Goal: Task Accomplishment & Management: Contribute content

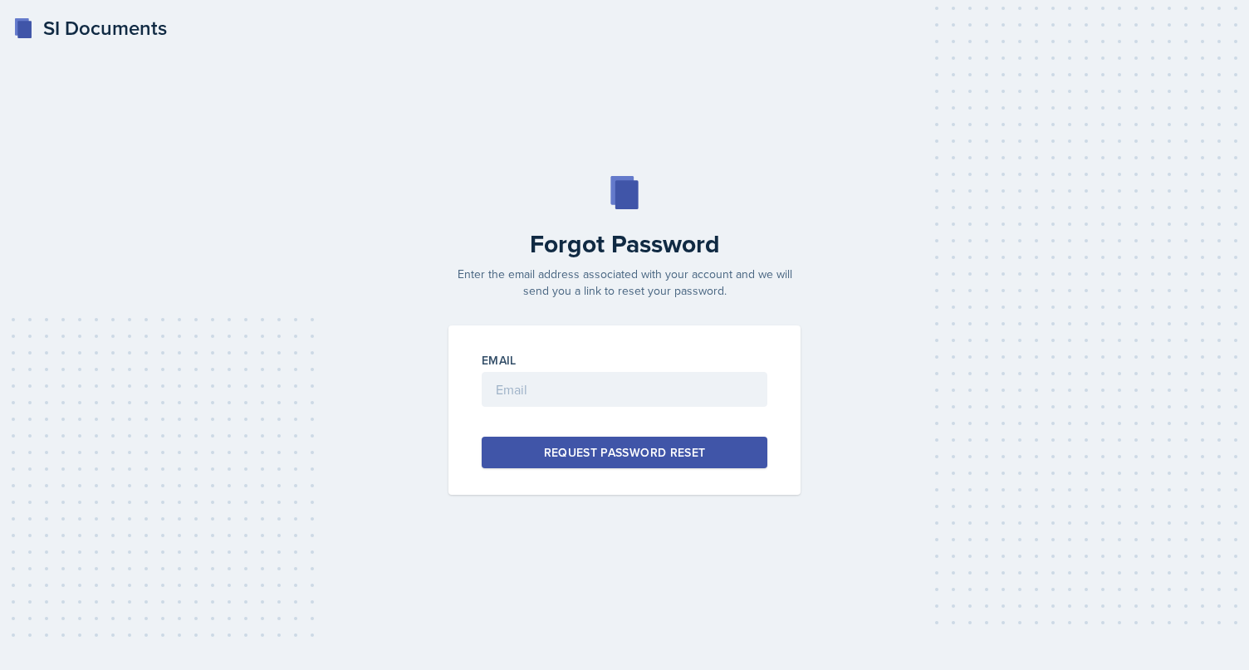
click at [389, 270] on div "Forgot Password Enter the email address associated with your account and we wil…" at bounding box center [625, 335] width 1196 height 319
click at [72, 39] on div "SI Documents" at bounding box center [90, 28] width 154 height 30
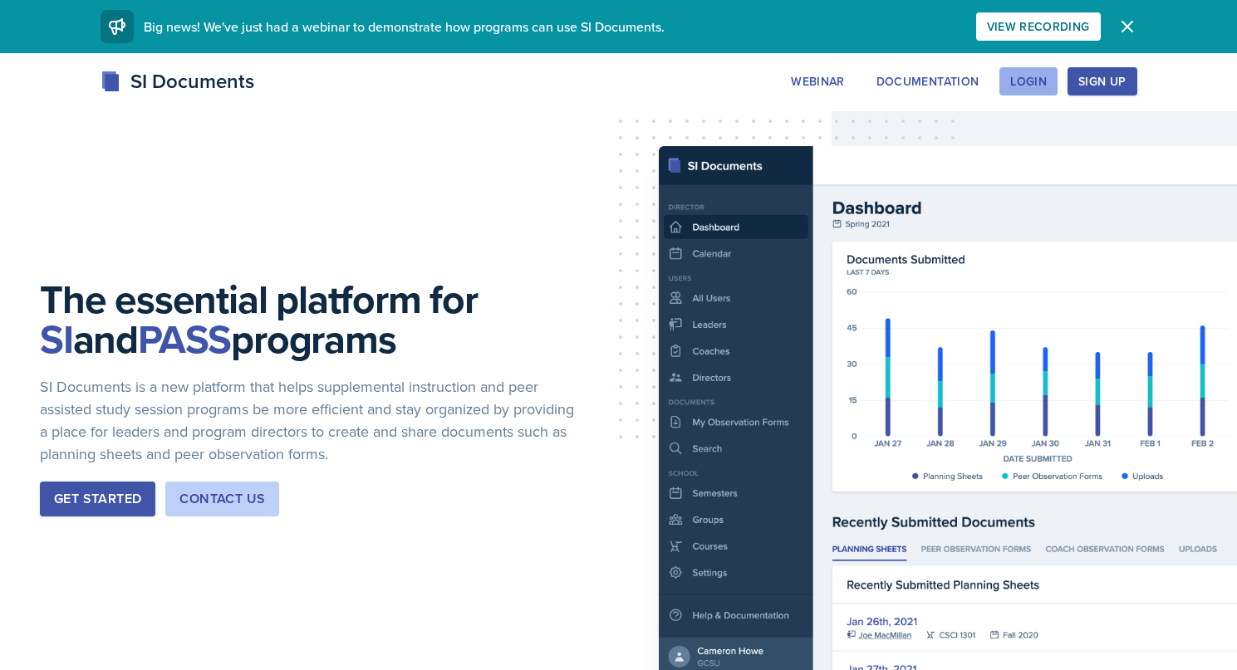
click at [1025, 84] on div "Login" at bounding box center [1028, 81] width 37 height 13
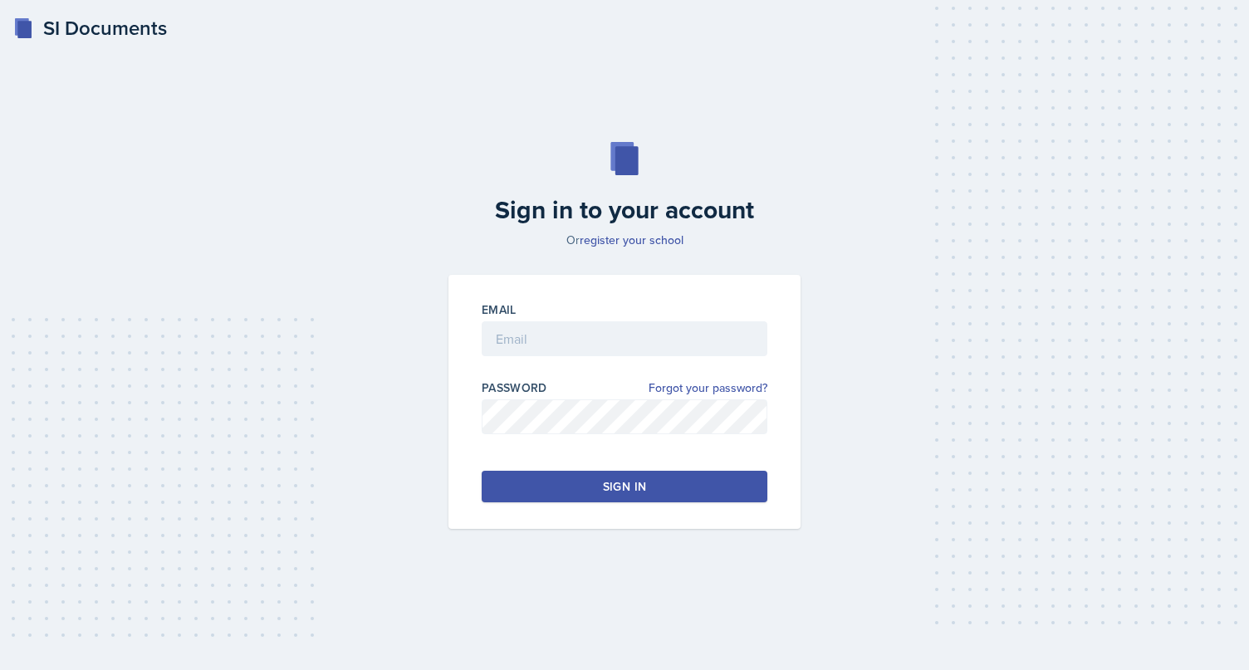
click at [629, 318] on div "Email" at bounding box center [625, 337] width 286 height 71
click at [634, 350] on input "email" at bounding box center [625, 338] width 286 height 35
type input "brian.minter25@gmail.com"
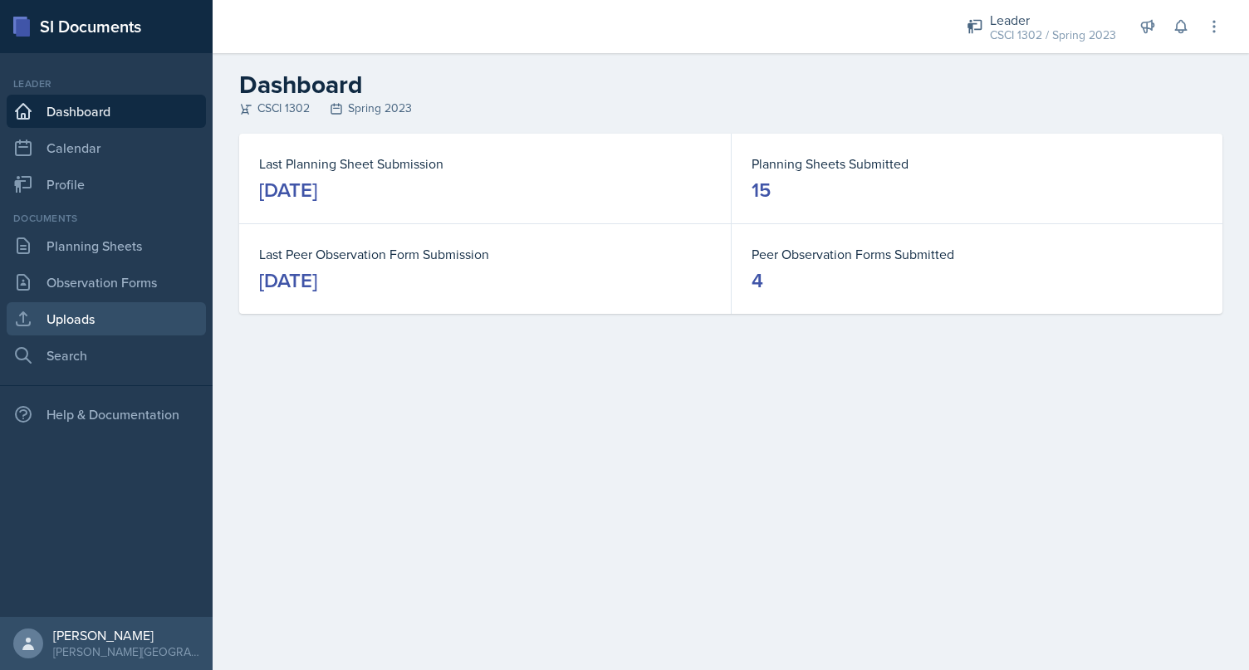
click at [115, 322] on link "Uploads" at bounding box center [106, 318] width 199 height 33
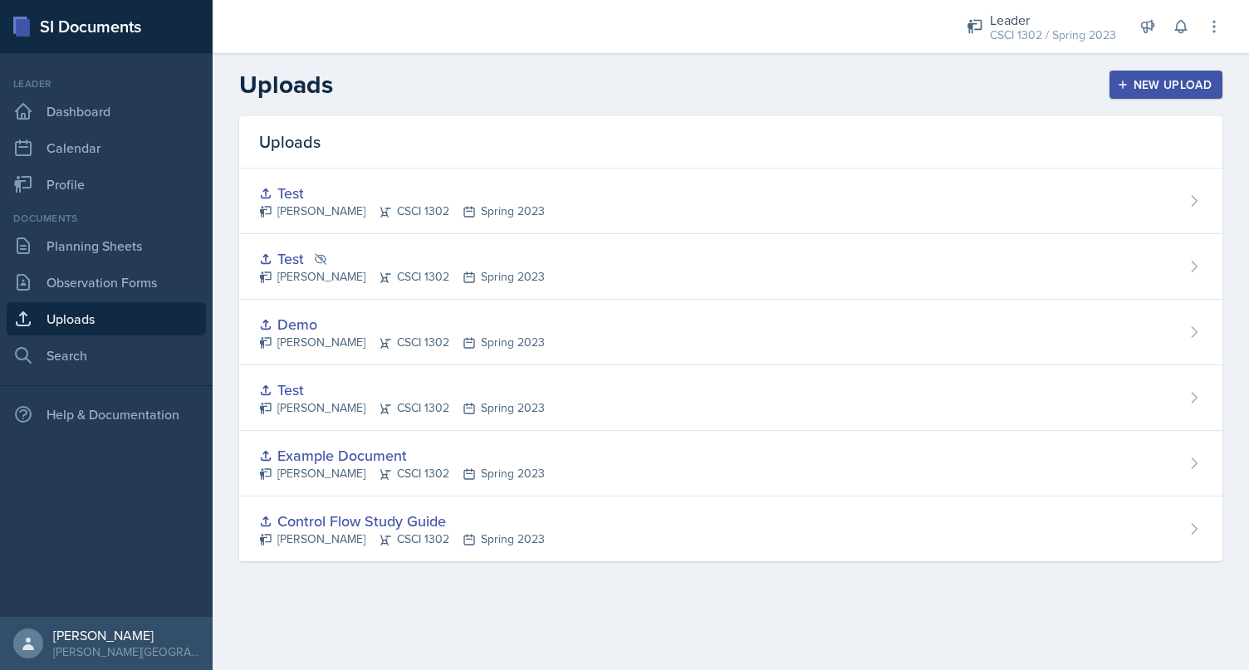
click at [1166, 81] on div "New Upload" at bounding box center [1167, 84] width 92 height 13
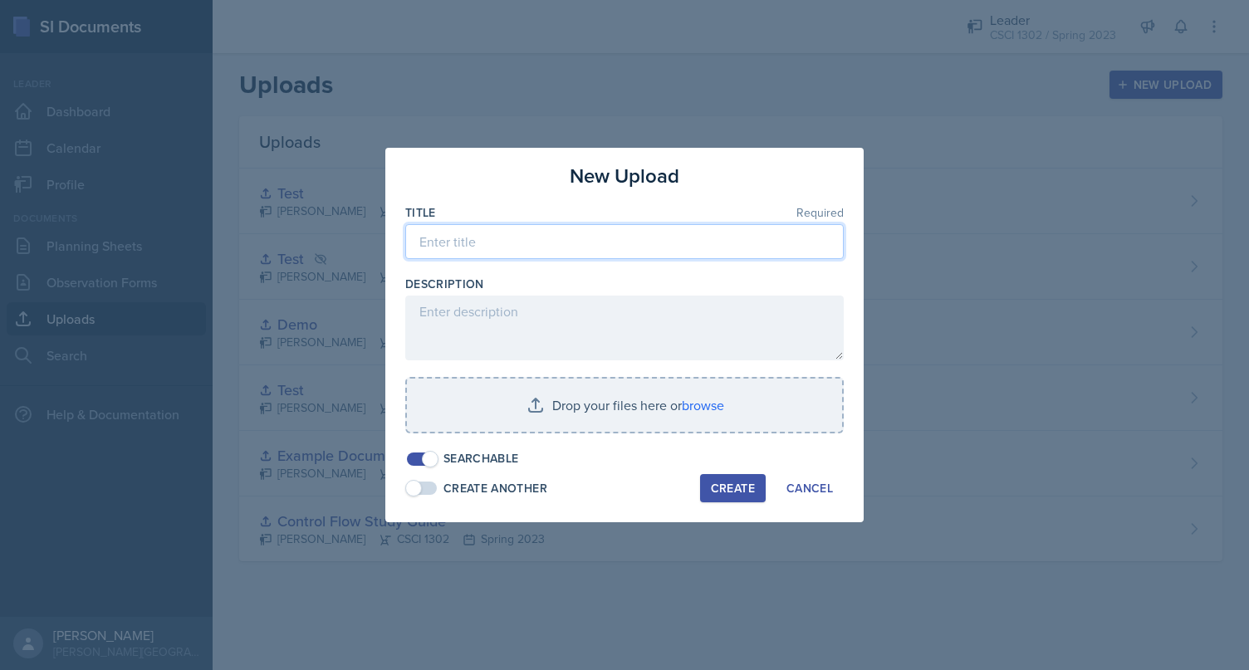
click at [619, 245] on input at bounding box center [624, 241] width 439 height 35
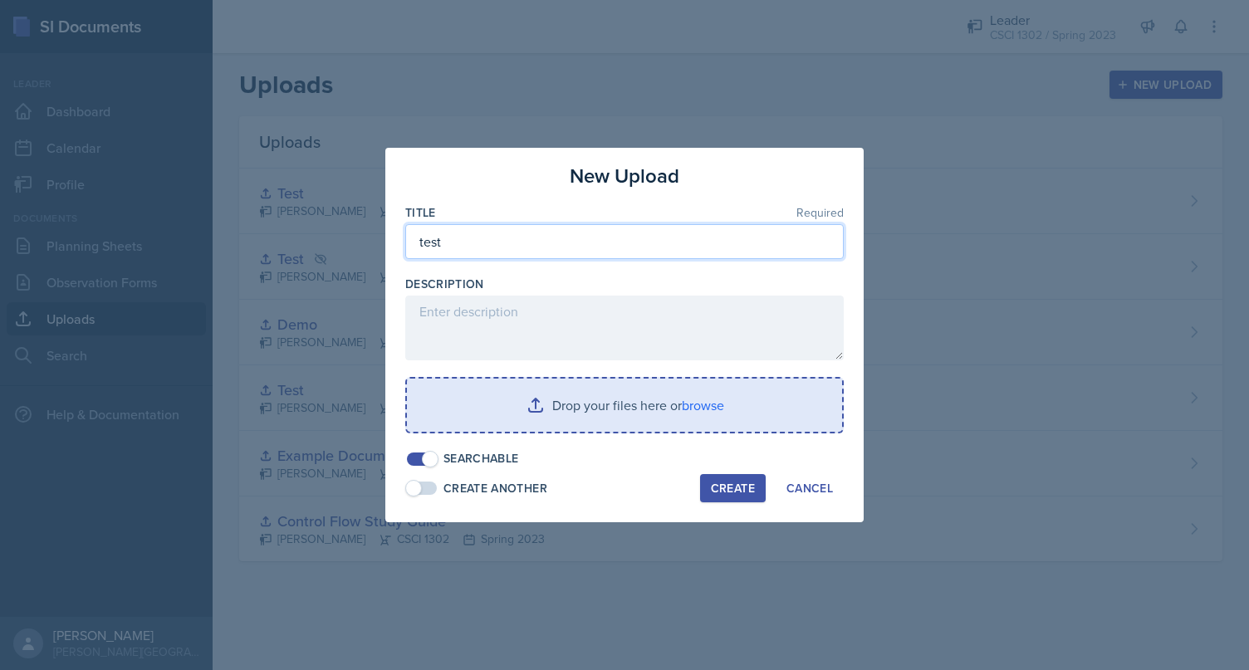
type input "test"
click at [627, 416] on input "file" at bounding box center [624, 405] width 435 height 53
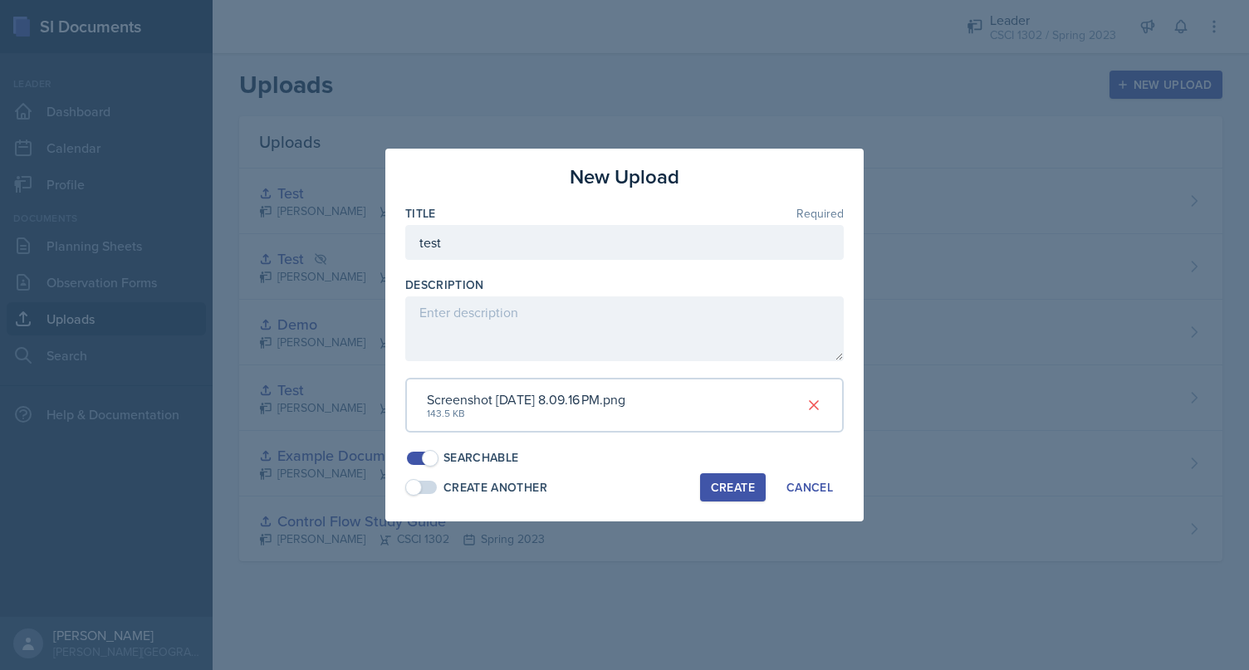
click at [728, 483] on div "Create" at bounding box center [733, 487] width 44 height 13
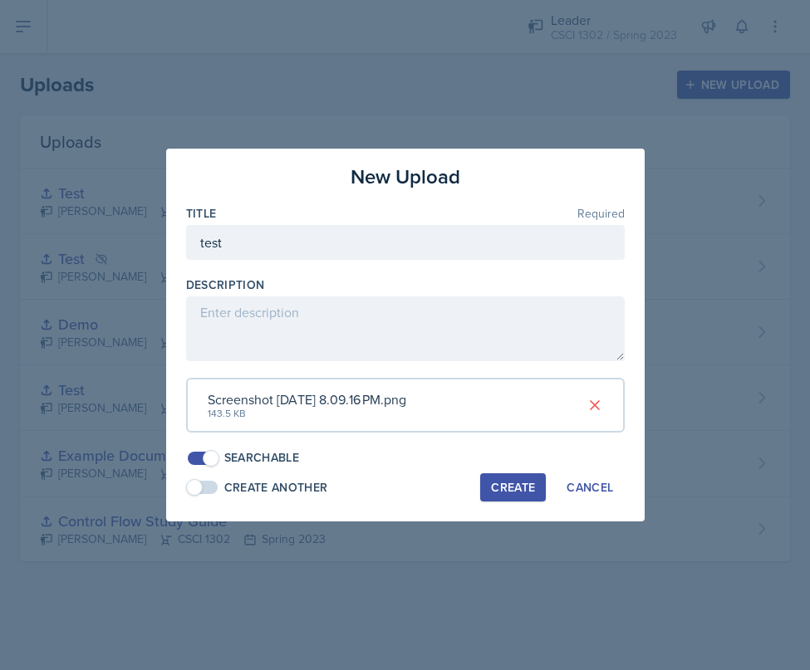
click at [689, 573] on div at bounding box center [405, 335] width 810 height 670
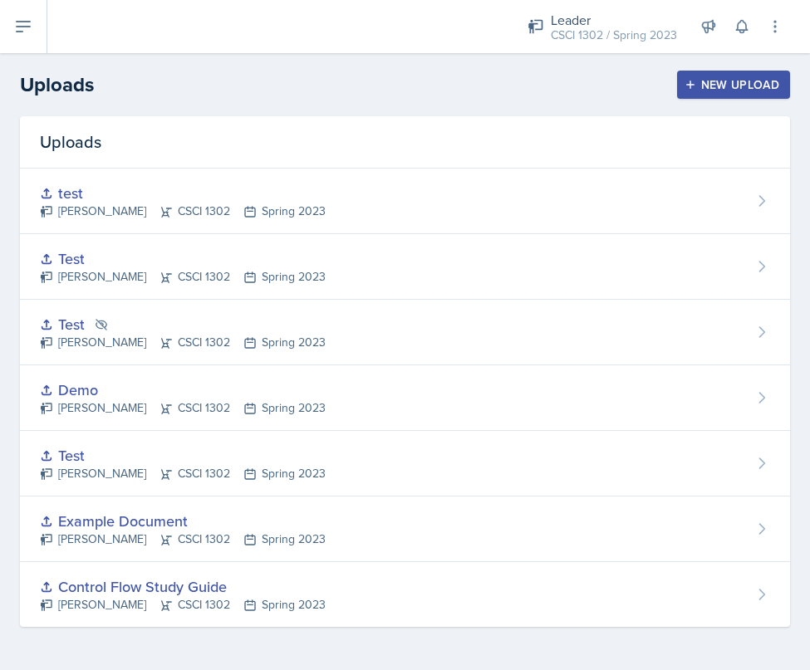
click at [720, 95] on button "New Upload" at bounding box center [734, 85] width 114 height 28
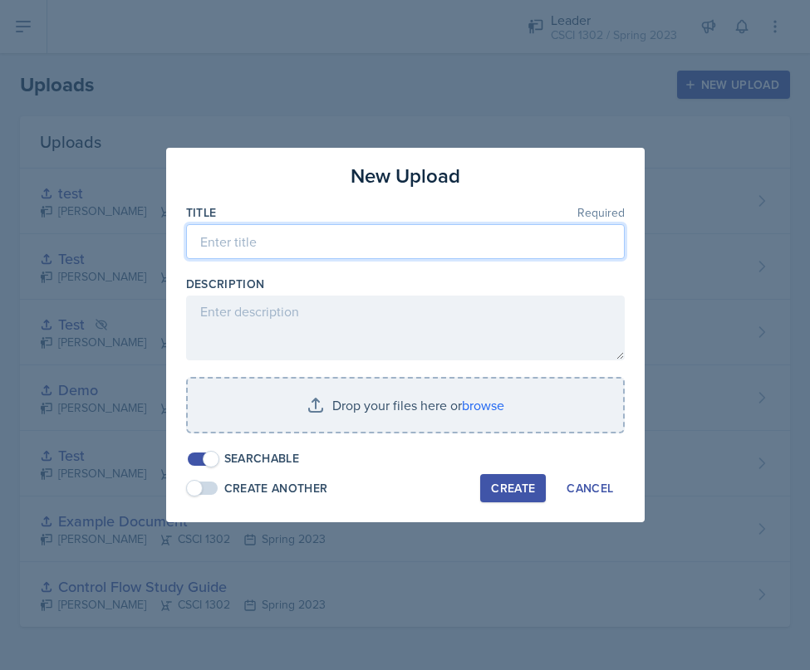
click at [323, 241] on input at bounding box center [405, 241] width 439 height 35
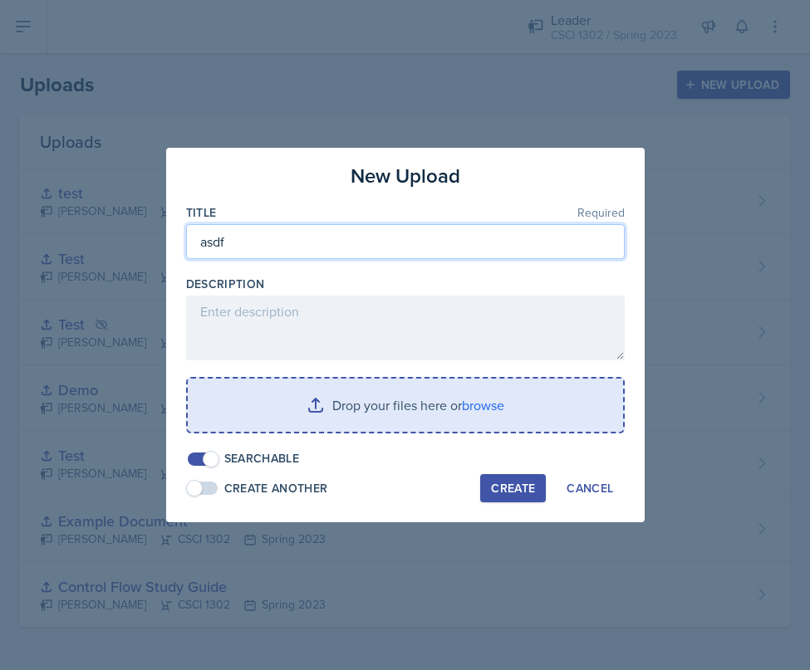
type input "asdf"
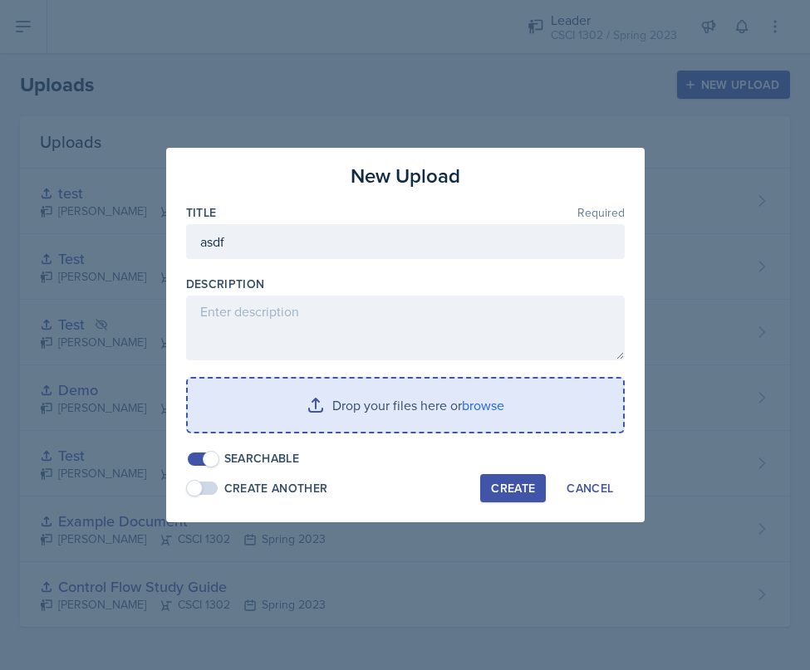
click at [316, 405] on input "file" at bounding box center [405, 405] width 435 height 53
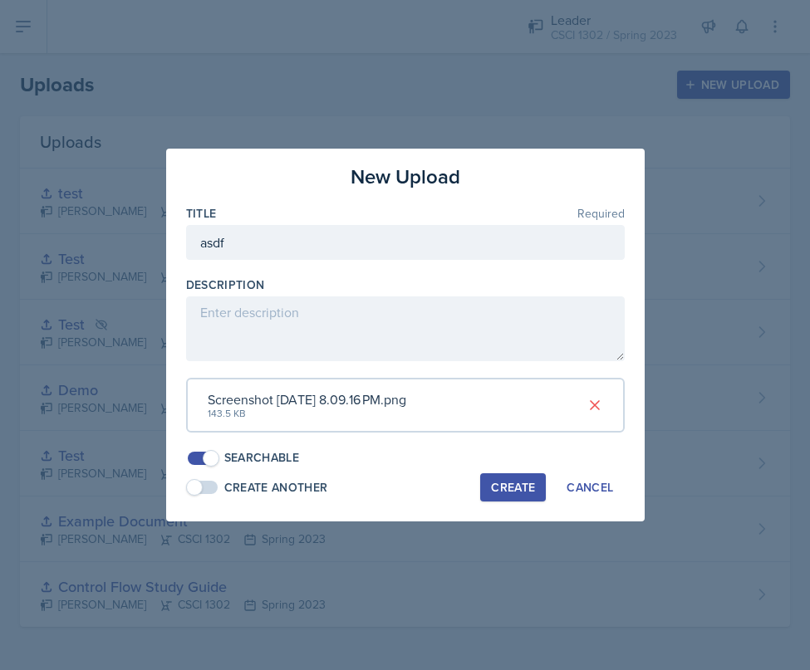
drag, startPoint x: 496, startPoint y: 490, endPoint x: 487, endPoint y: 487, distance: 9.7
click at [496, 490] on div "Create" at bounding box center [513, 487] width 44 height 13
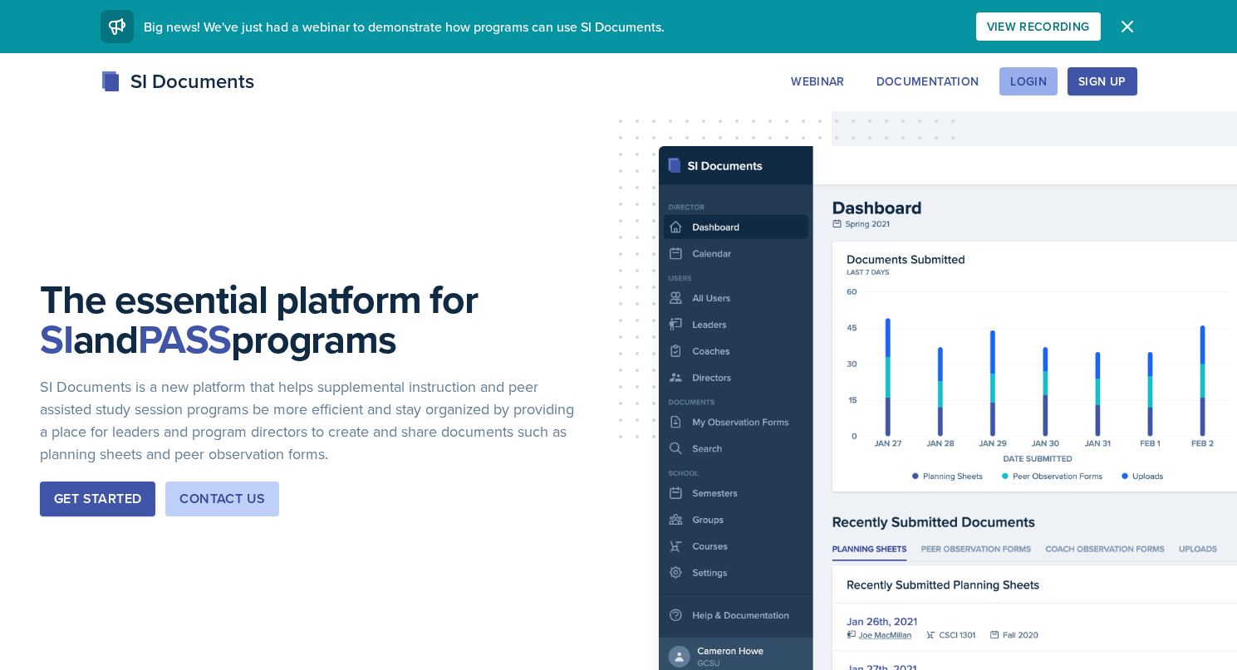
click at [1004, 78] on button "Login" at bounding box center [1028, 81] width 58 height 28
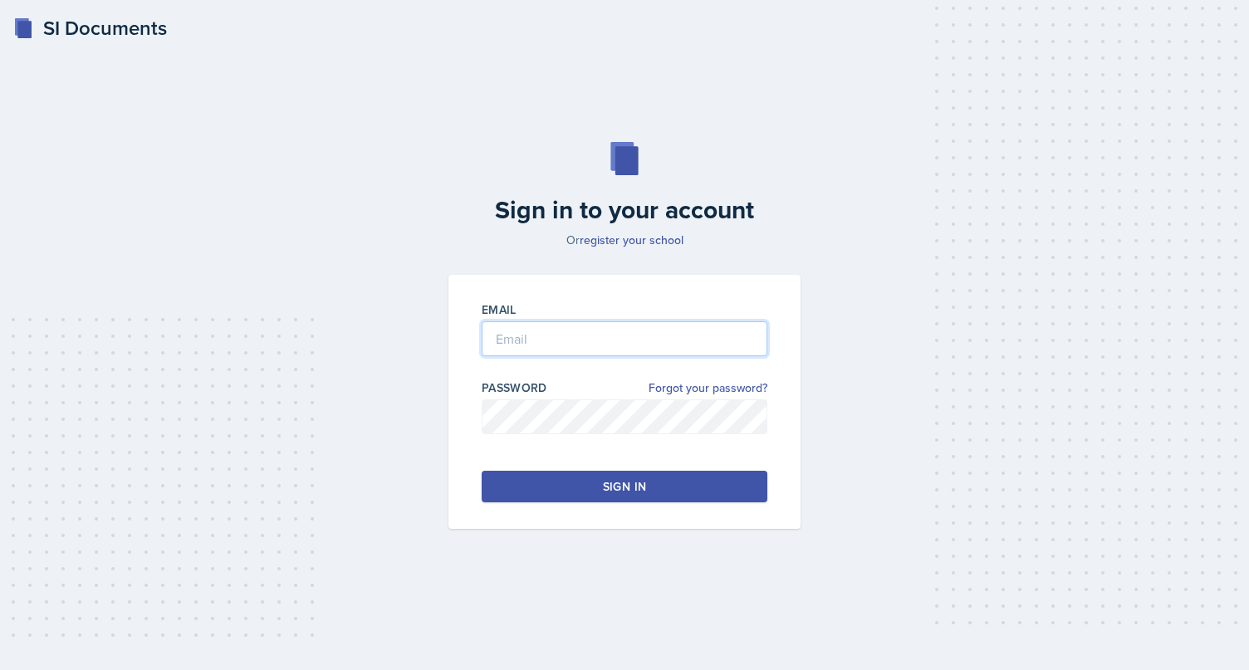
click at [557, 335] on input "email" at bounding box center [625, 338] width 286 height 35
type input "brian.minter25@gmail.com"
drag, startPoint x: 336, startPoint y: 154, endPoint x: 309, endPoint y: 132, distance: 34.3
click at [335, 153] on div "Sign in to your account Or register your school Email Password Forgot your pass…" at bounding box center [625, 335] width 1196 height 493
click at [69, 17] on div "SI Documents" at bounding box center [90, 28] width 154 height 30
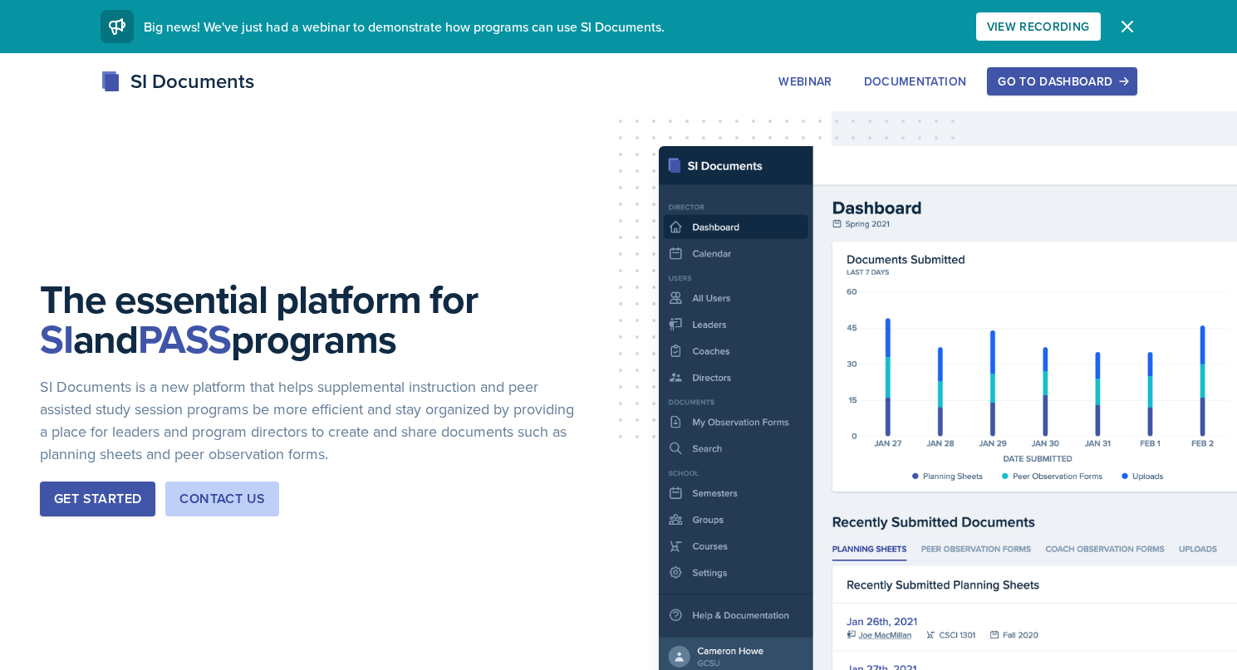
click at [1096, 82] on div "Go to Dashboard" at bounding box center [1062, 81] width 128 height 13
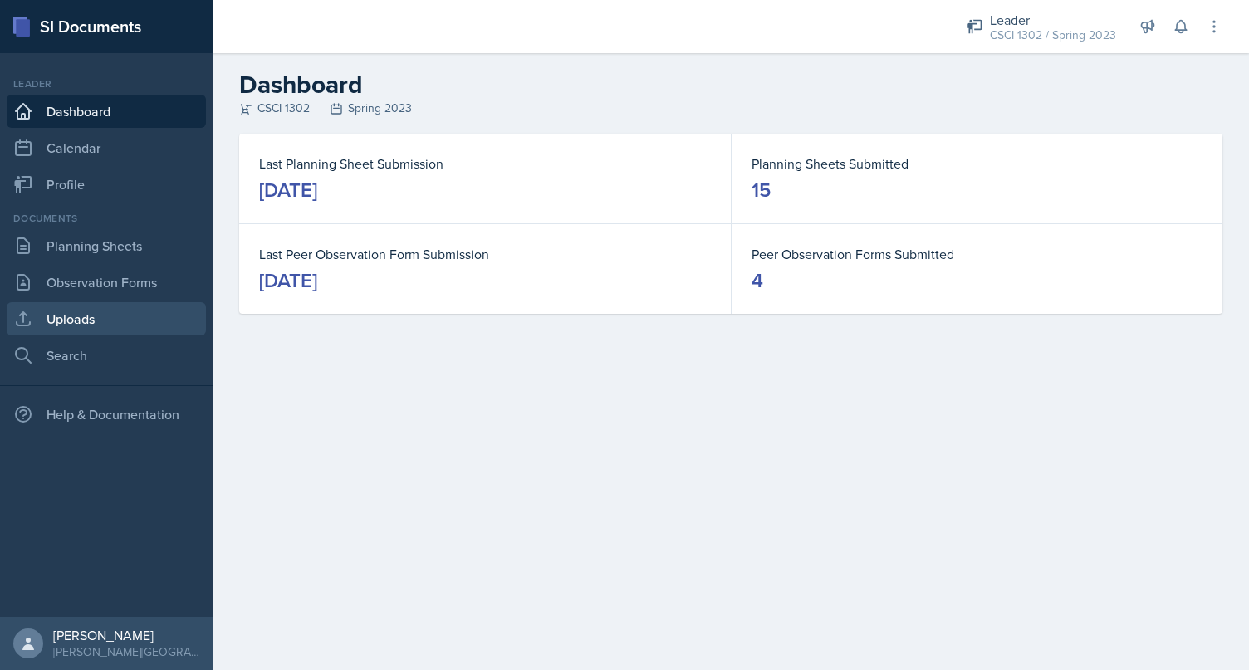
click at [135, 318] on link "Uploads" at bounding box center [106, 318] width 199 height 33
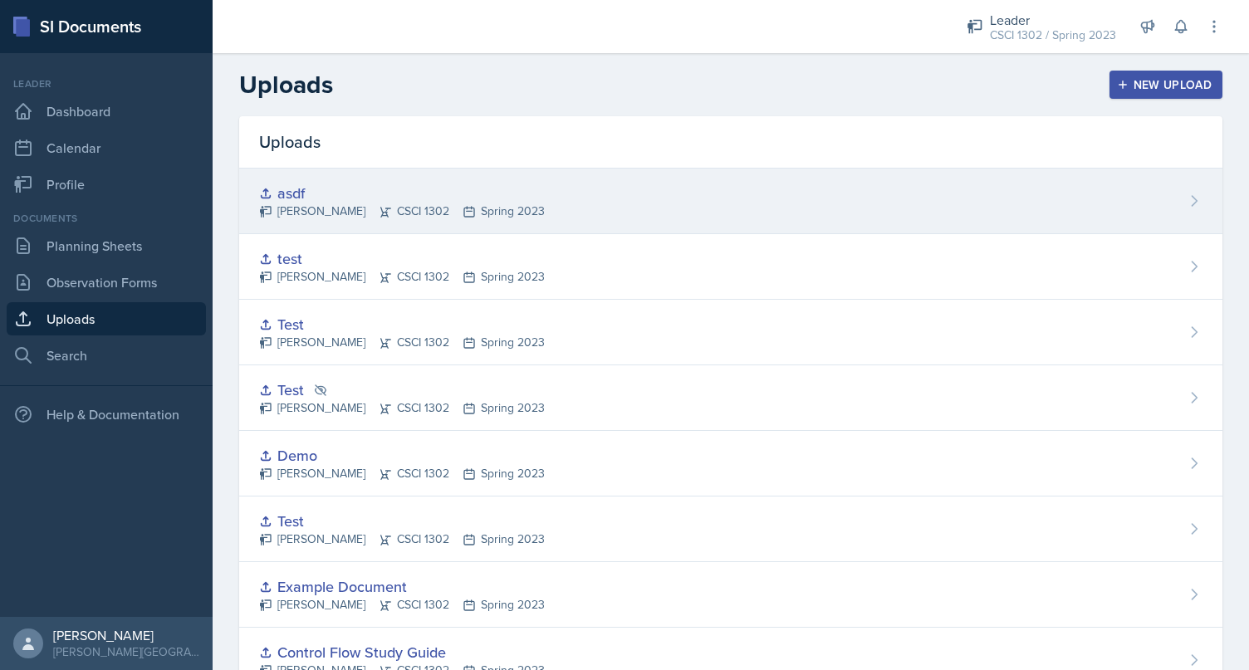
click at [512, 226] on div "asdf [PERSON_NAME] CSCI 1302 Spring 2023" at bounding box center [731, 202] width 984 height 66
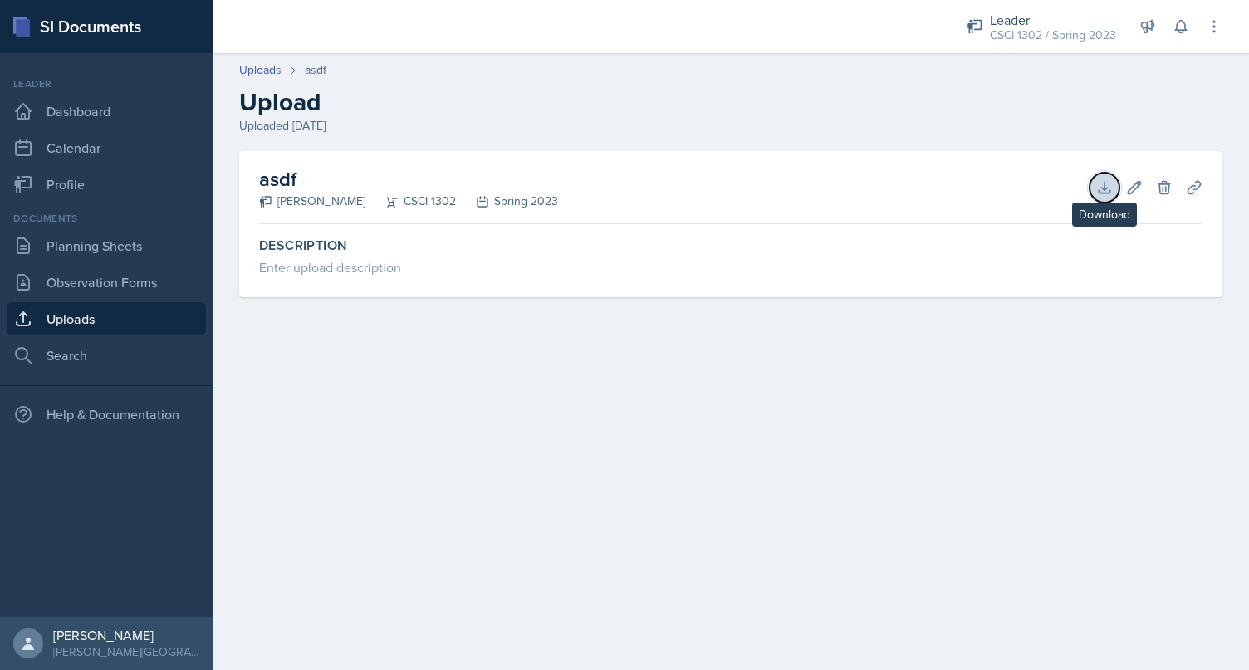
click at [1109, 186] on icon at bounding box center [1105, 187] width 17 height 17
click at [641, 154] on div "asdf [PERSON_NAME] CSCI 1302 Spring 2023 Download Edit Delete Planning Sheets" at bounding box center [731, 187] width 944 height 73
